Goal: Transaction & Acquisition: Book appointment/travel/reservation

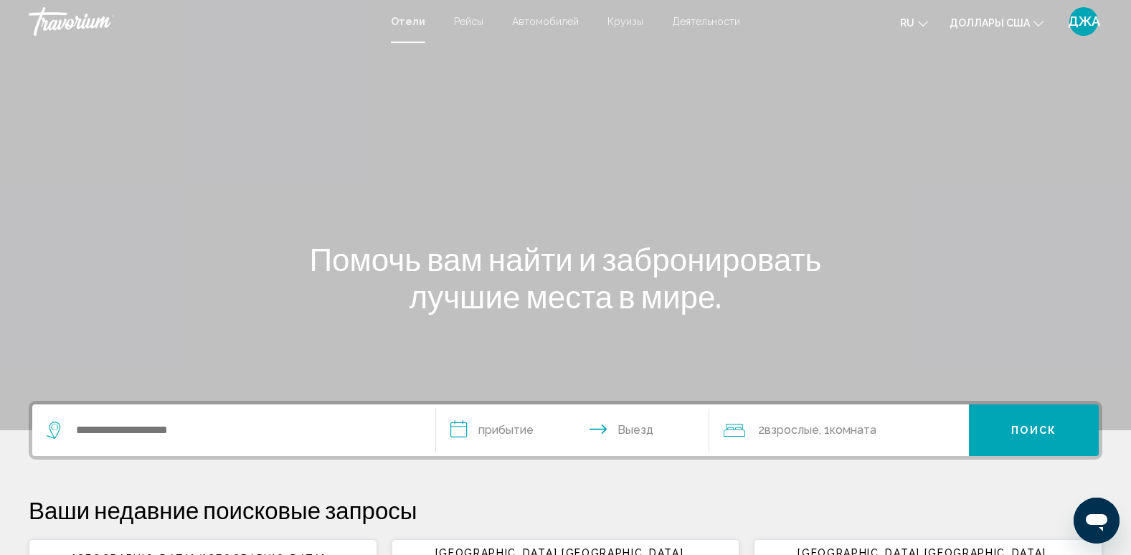
click at [615, 22] on span "Круизы" at bounding box center [625, 21] width 36 height 11
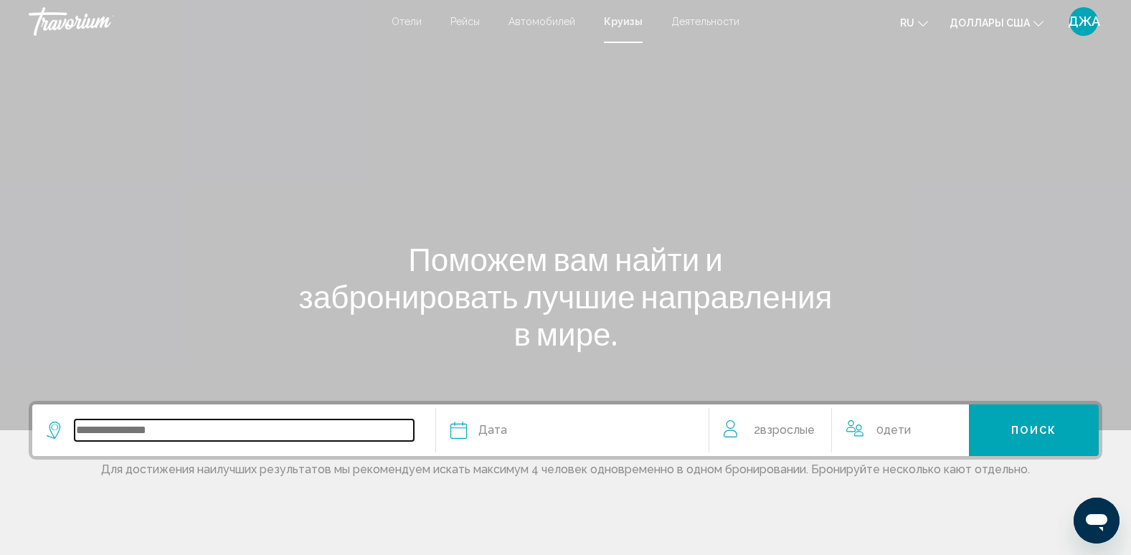
click at [189, 430] on input "Виджет поиска" at bounding box center [244, 430] width 339 height 22
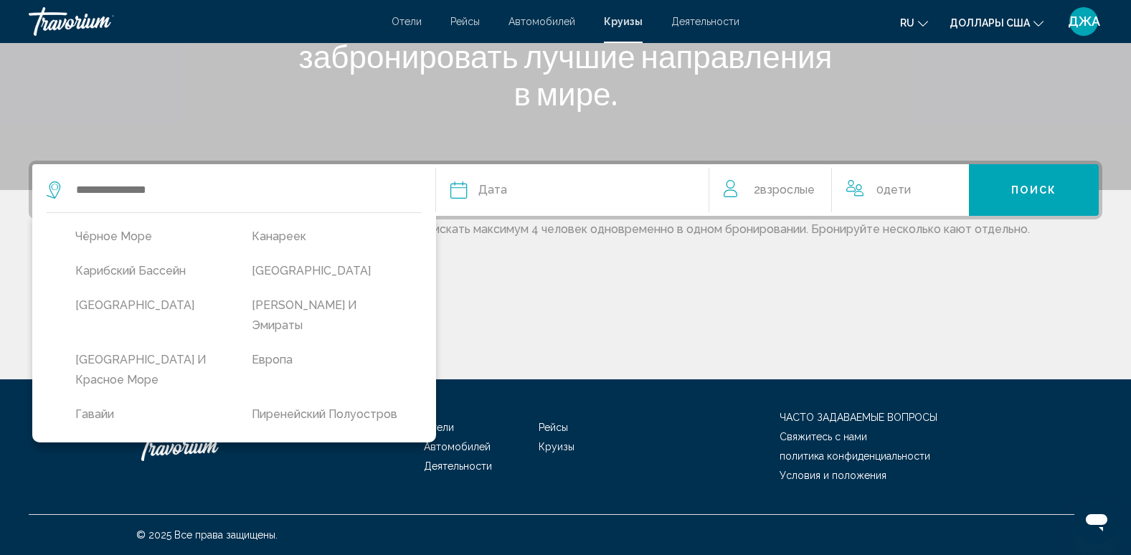
scroll to position [144, 0]
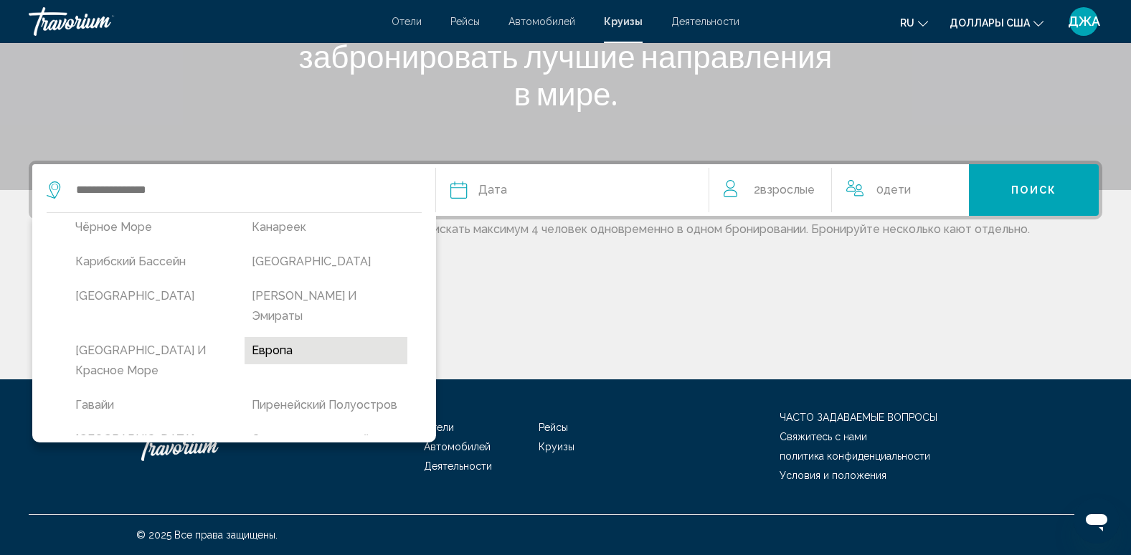
click at [324, 337] on button "Европа" at bounding box center [325, 350] width 162 height 27
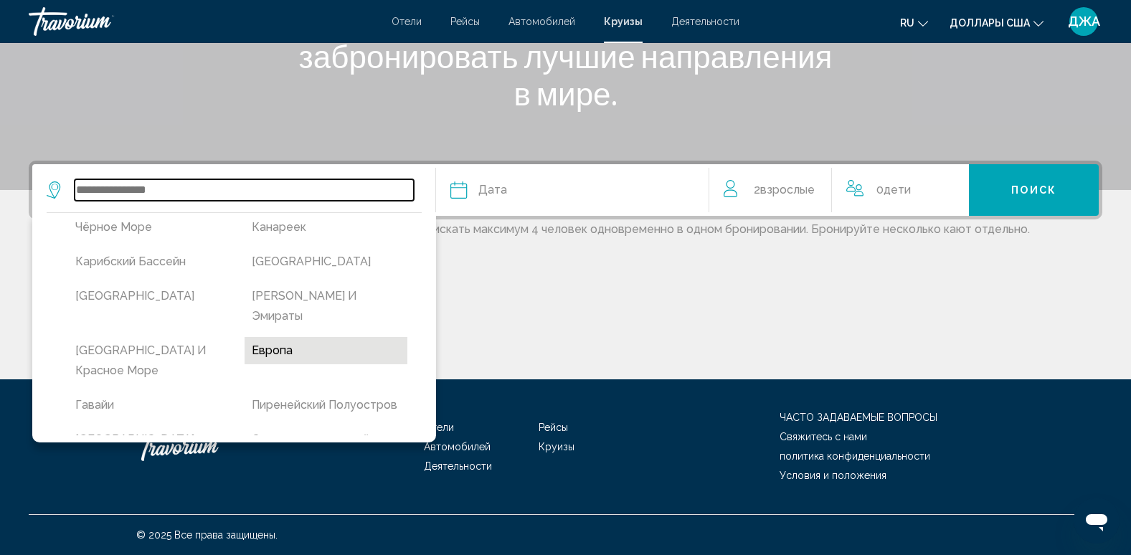
type input "******"
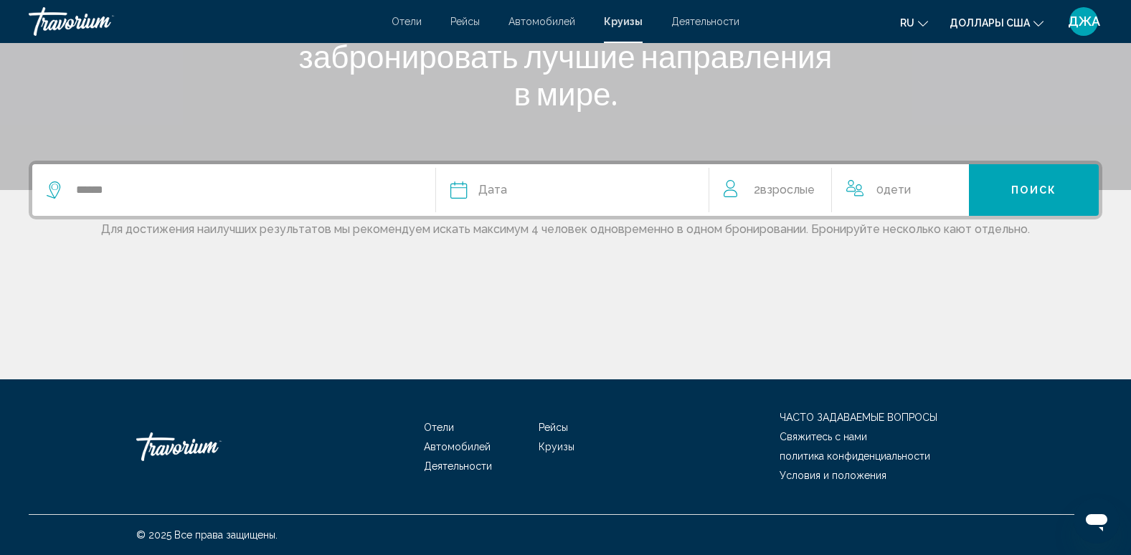
click at [522, 190] on div "Дата" at bounding box center [572, 190] width 244 height 20
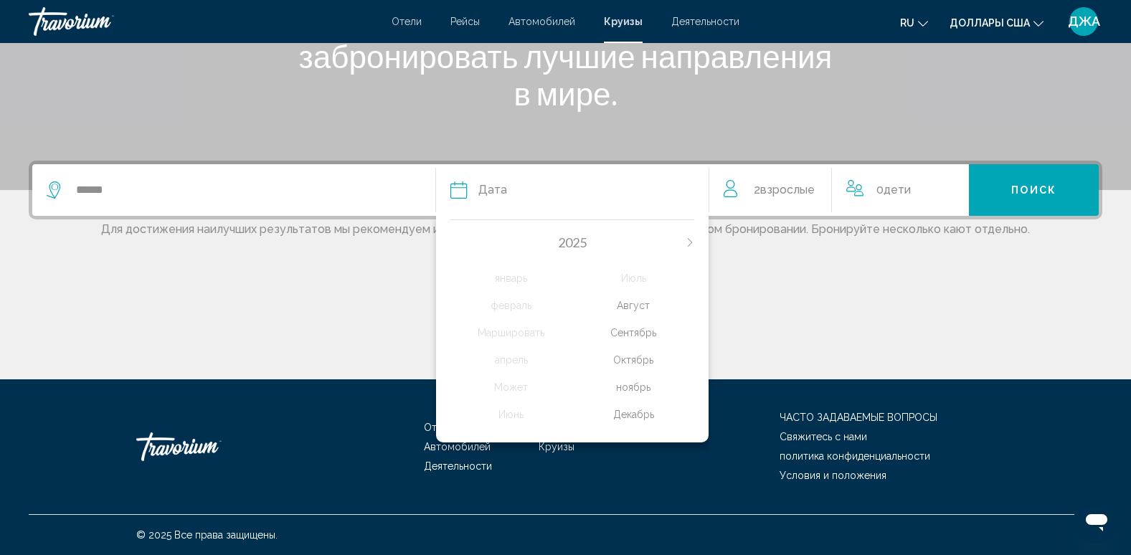
click at [692, 239] on icon "В следующем месяце" at bounding box center [689, 242] width 9 height 9
click at [518, 361] on div "апрель" at bounding box center [511, 360] width 122 height 26
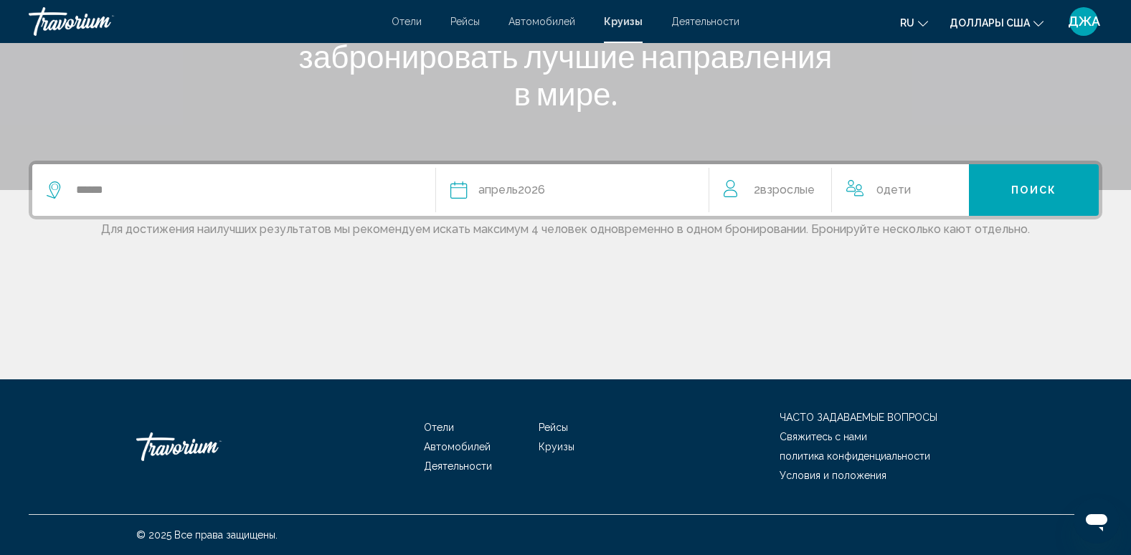
click at [797, 195] on span "Взрослые" at bounding box center [787, 190] width 54 height 14
click at [810, 192] on icon "Приращение взрослых" at bounding box center [810, 187] width 13 height 13
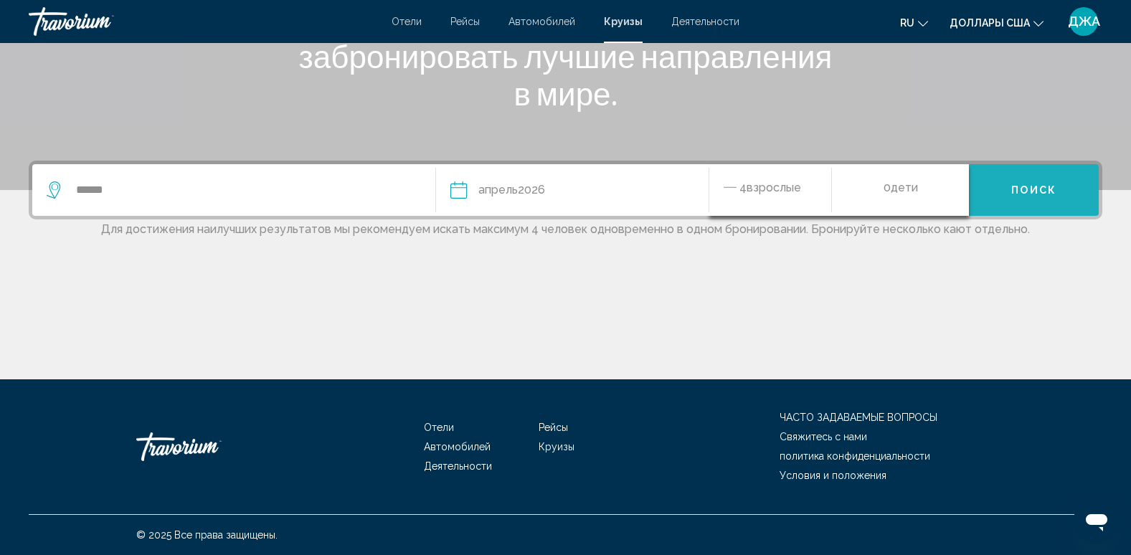
click at [1047, 182] on button "Поиск" at bounding box center [1034, 190] width 130 height 52
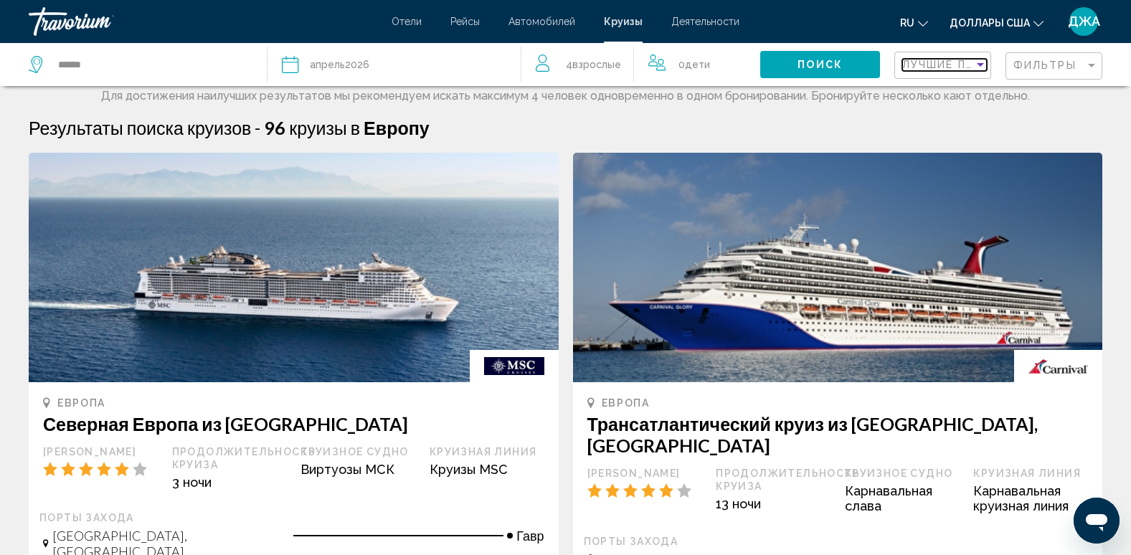
click at [928, 68] on span "Лучшие предложения" at bounding box center [977, 64] width 151 height 11
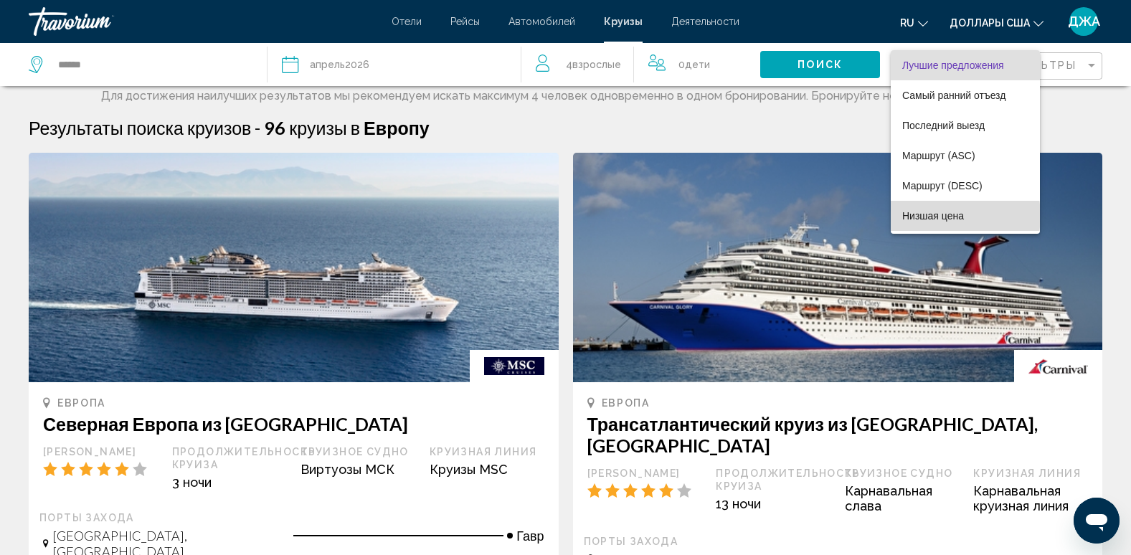
click at [939, 216] on span "Низшая цена" at bounding box center [933, 215] width 62 height 11
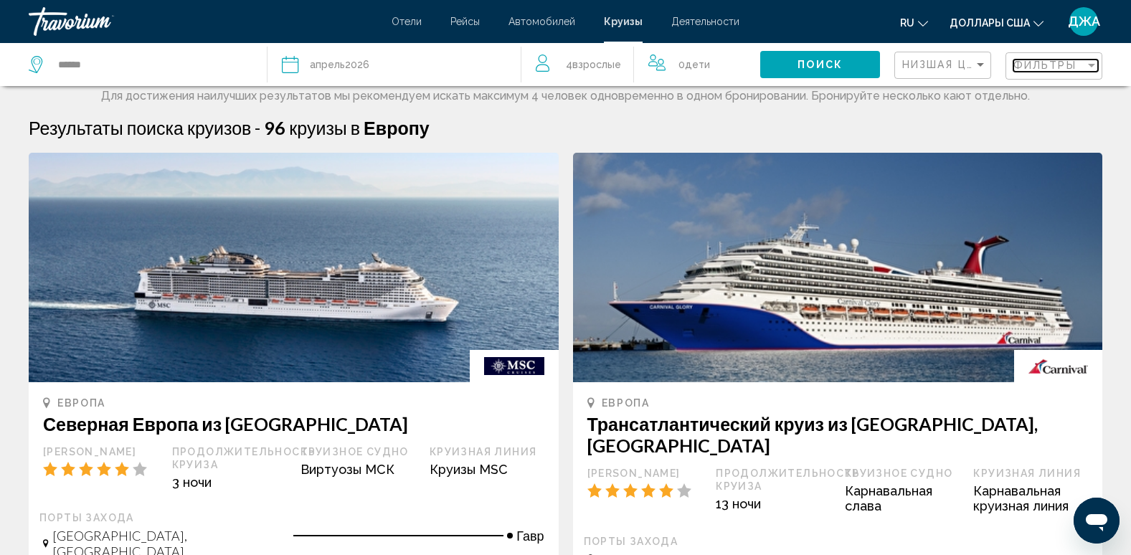
click at [1041, 67] on span "Фильтры" at bounding box center [1044, 65] width 63 height 11
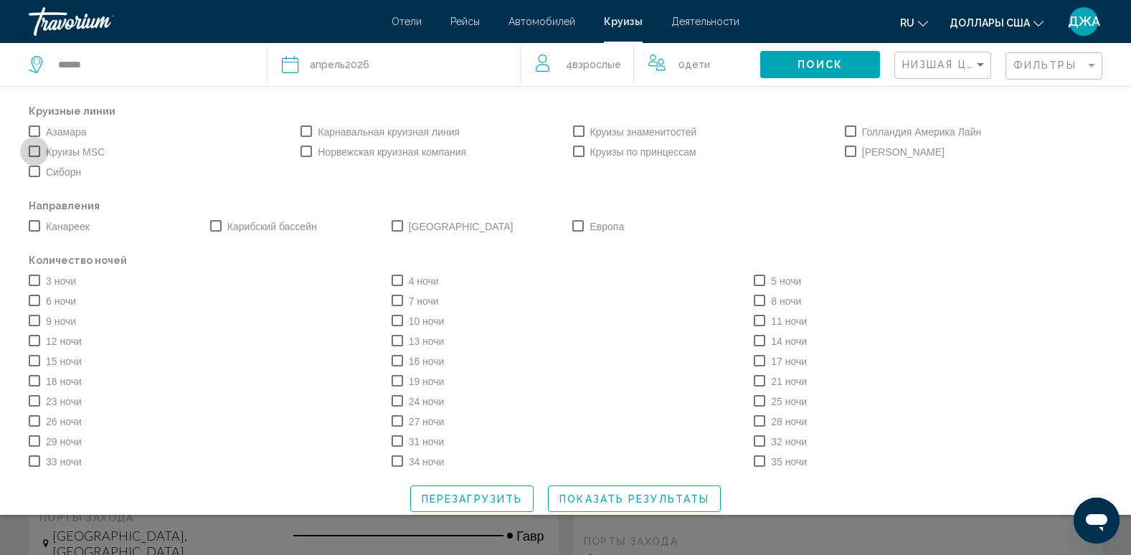
click at [35, 149] on span "Виджет поиска" at bounding box center [34, 151] width 11 height 11
click at [394, 304] on span "Виджет поиска" at bounding box center [396, 300] width 11 height 11
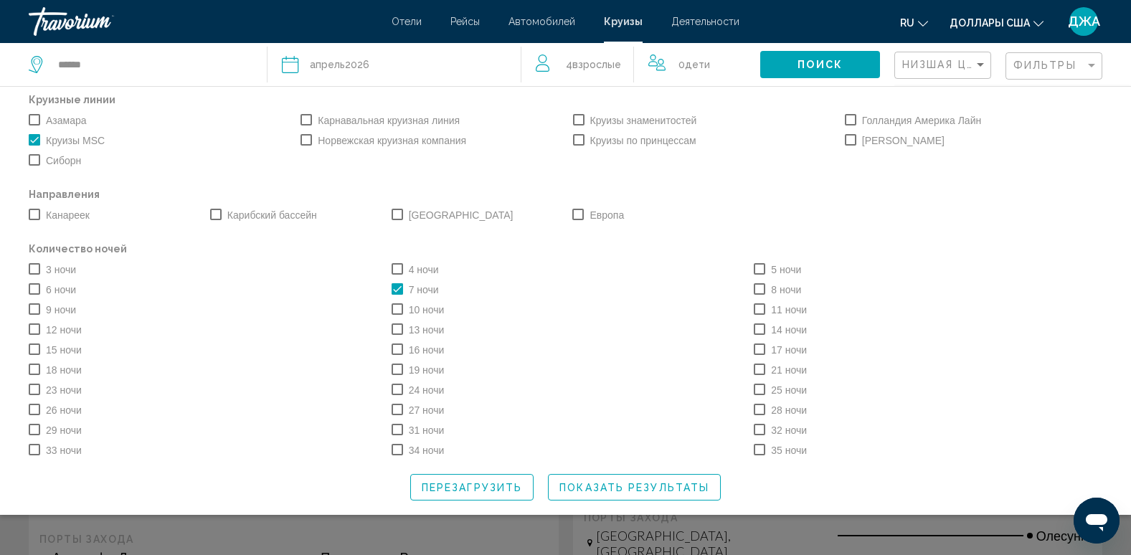
scroll to position [29, 0]
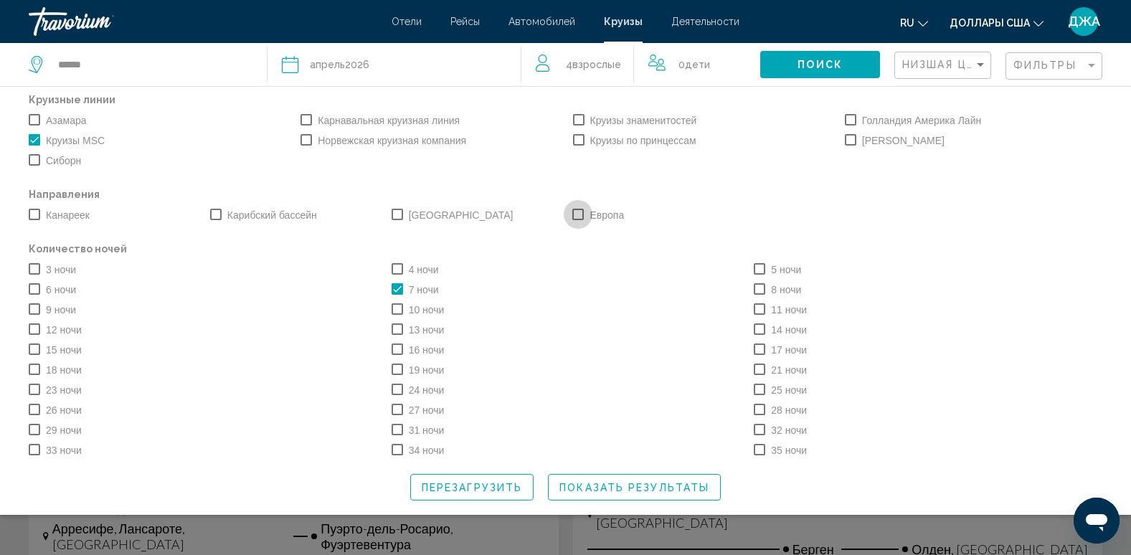
click at [572, 209] on span "Виджет поиска" at bounding box center [577, 214] width 11 height 11
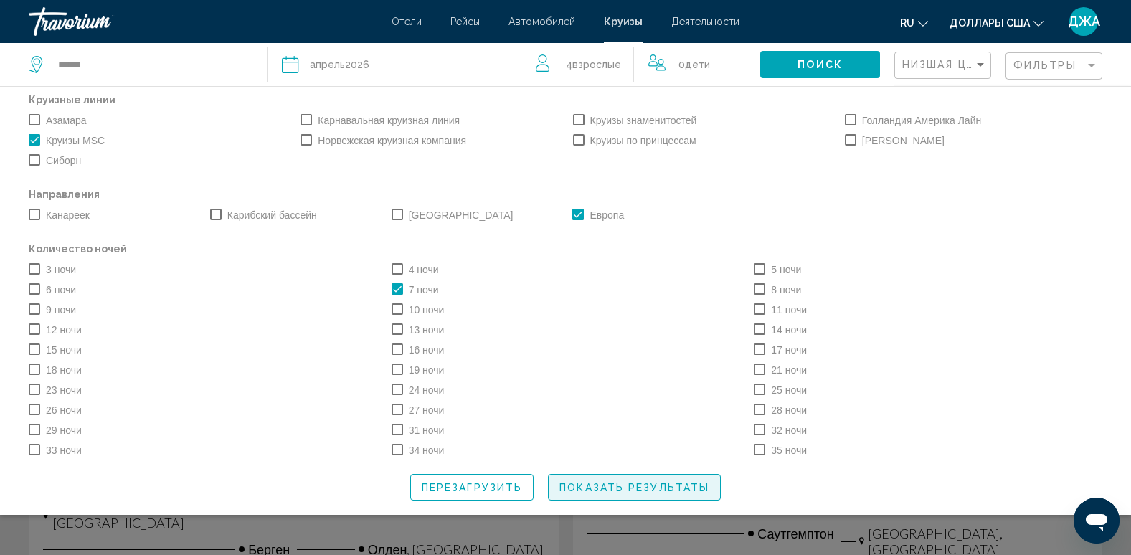
click at [642, 488] on span "Показать результаты" at bounding box center [634, 487] width 150 height 11
